Goal: Task Accomplishment & Management: Complete application form

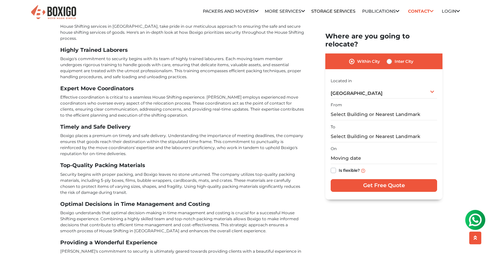
scroll to position [2688, 0]
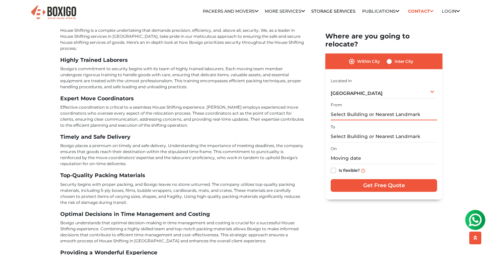
click at [343, 109] on input "text" at bounding box center [383, 115] width 106 height 12
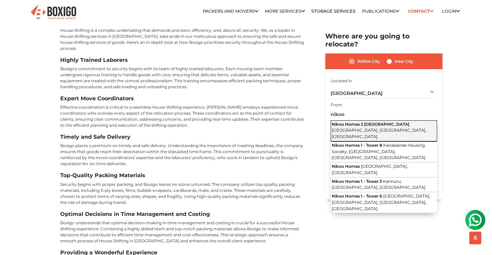
click at [352, 128] on span "[GEOGRAPHIC_DATA], [GEOGRAPHIC_DATA], [GEOGRAPHIC_DATA]" at bounding box center [378, 133] width 95 height 11
type input "Nikoo Homes [STREET_ADDRESS]"
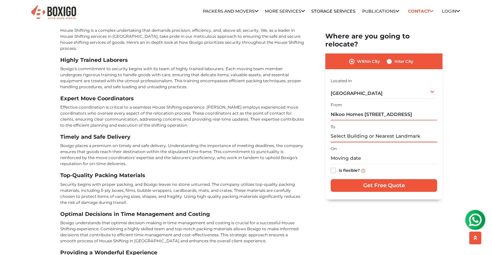
click at [348, 131] on input "text" at bounding box center [383, 137] width 106 height 12
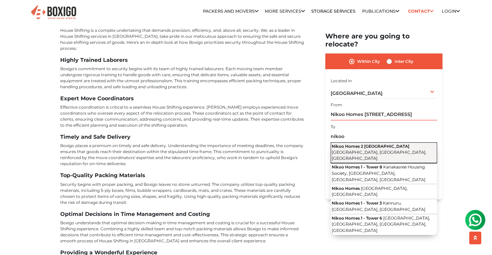
click at [375, 148] on button "Nikoo Homes [STREET_ADDRESS]" at bounding box center [383, 152] width 106 height 21
type input "Nikoo Homes [STREET_ADDRESS]"
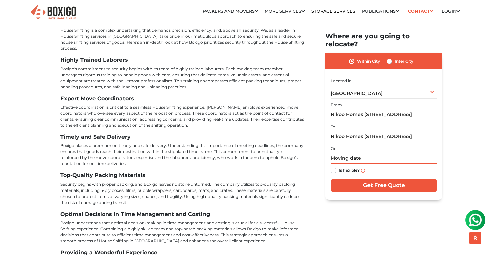
click at [345, 153] on input "text" at bounding box center [383, 159] width 106 height 12
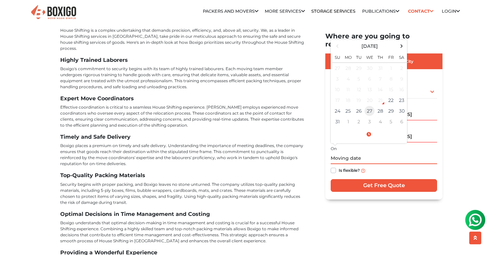
click at [369, 106] on td "27" at bounding box center [369, 111] width 11 height 11
click at [416, 165] on div "Is flexible?" at bounding box center [383, 171] width 106 height 13
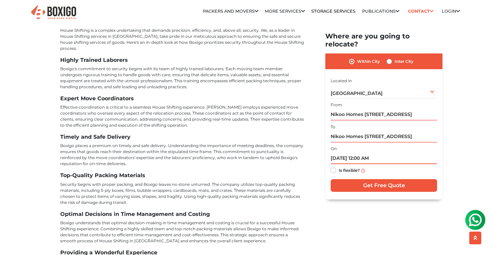
click at [366, 153] on input "[DATE] 12:00 AM" at bounding box center [383, 159] width 106 height 12
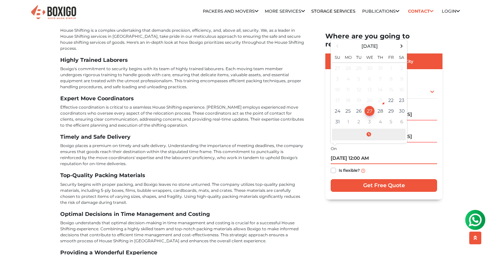
click at [370, 129] on span at bounding box center [369, 135] width 74 height 12
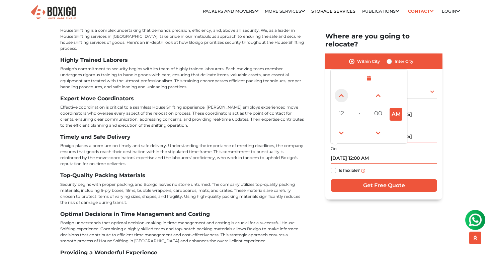
click at [343, 89] on span at bounding box center [340, 95] width 13 height 13
click at [341, 89] on span at bounding box center [340, 95] width 13 height 13
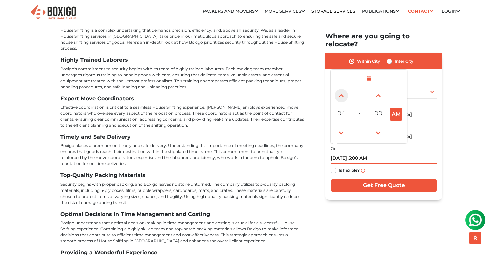
click at [341, 89] on span at bounding box center [340, 95] width 13 height 13
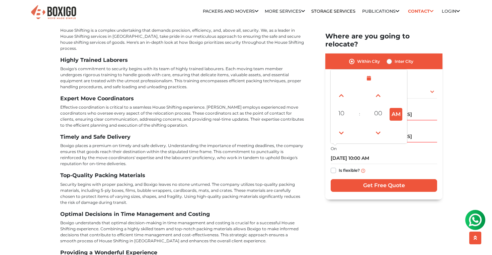
click at [395, 165] on div "Is flexible?" at bounding box center [383, 171] width 106 height 13
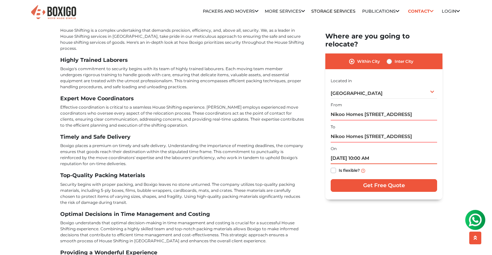
click at [363, 153] on input "[DATE] 10:00 AM" at bounding box center [383, 159] width 106 height 12
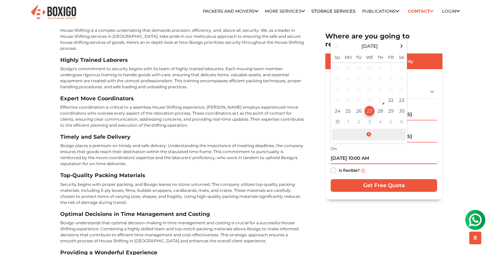
click at [368, 129] on span at bounding box center [369, 135] width 74 height 12
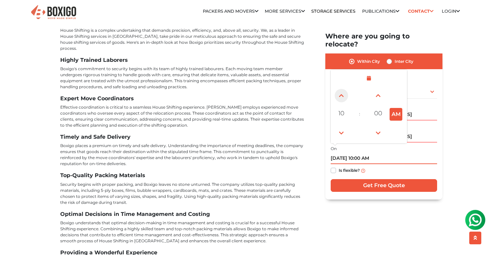
click at [342, 89] on span at bounding box center [340, 95] width 13 height 13
click at [335, 126] on span at bounding box center [340, 132] width 13 height 13
type input "[DATE] 9:00 AM"
click at [390, 153] on input "[DATE] 9:00 AM" at bounding box center [383, 159] width 106 height 12
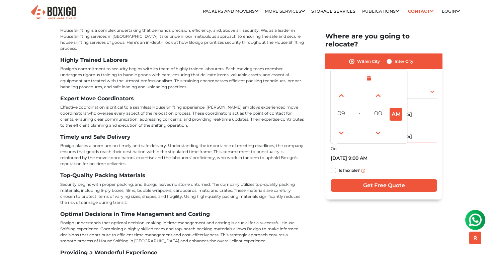
click at [391, 165] on div "Is flexible?" at bounding box center [383, 171] width 106 height 13
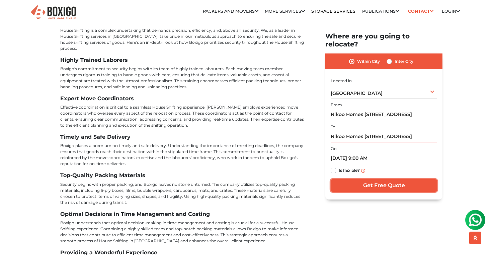
click at [385, 180] on input "Get Free Quote" at bounding box center [383, 186] width 106 height 13
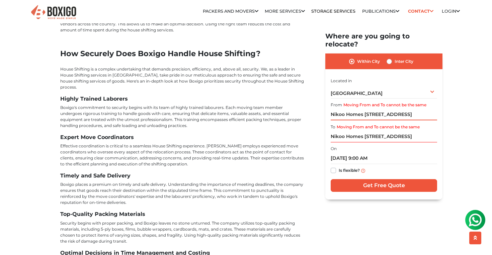
scroll to position [2632, 0]
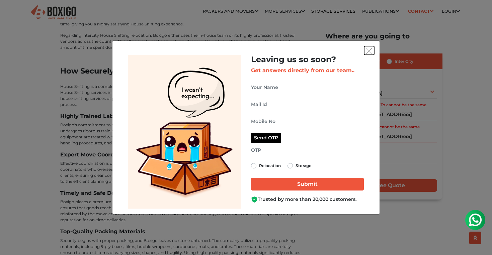
click at [368, 52] on img "get free quote dialog" at bounding box center [369, 51] width 6 height 6
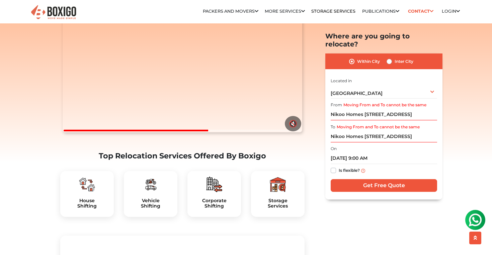
scroll to position [0, 0]
